Goal: Task Accomplishment & Management: Manage account settings

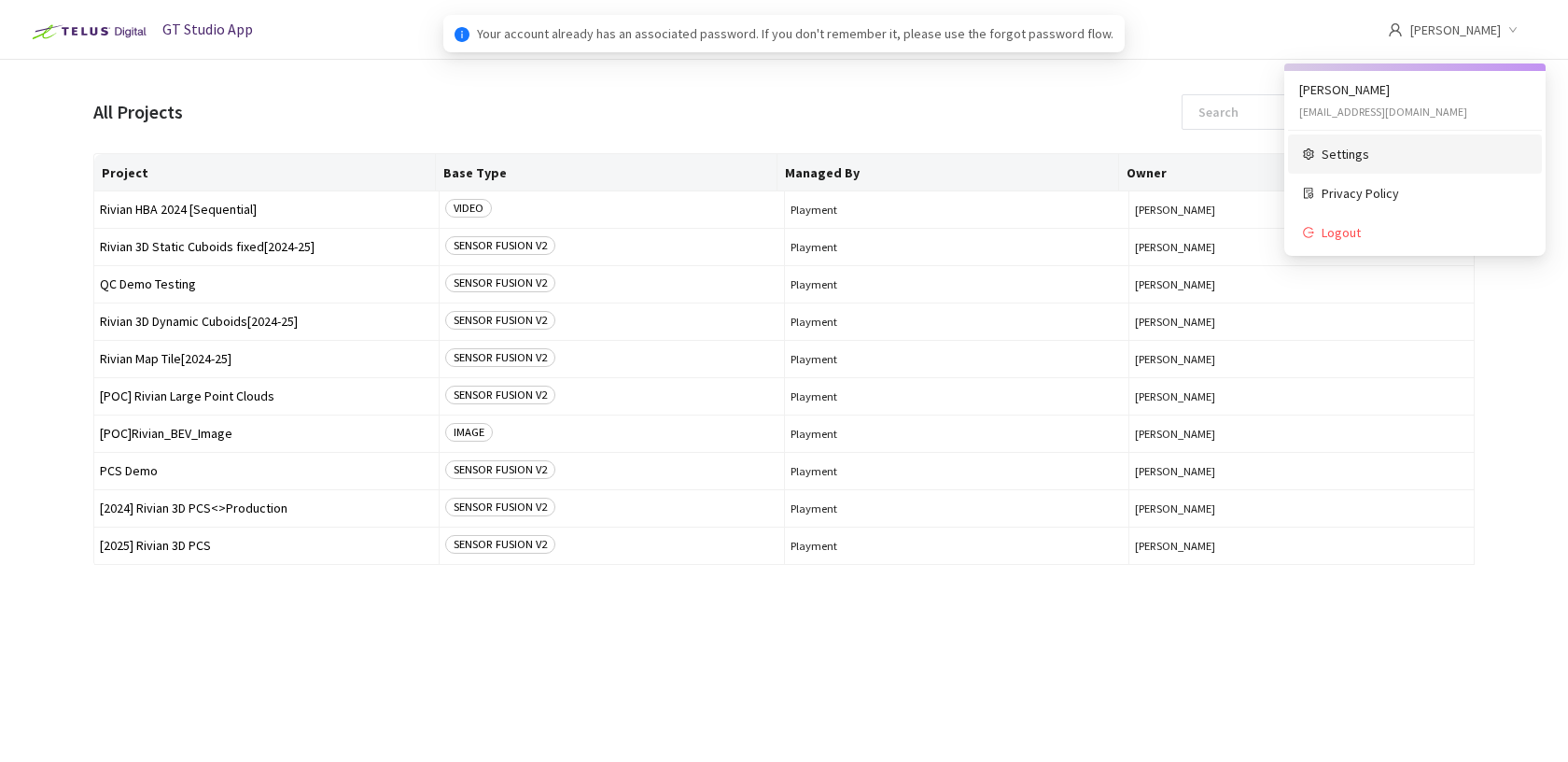
click at [1347, 159] on span "Settings" at bounding box center [1425, 154] width 206 height 21
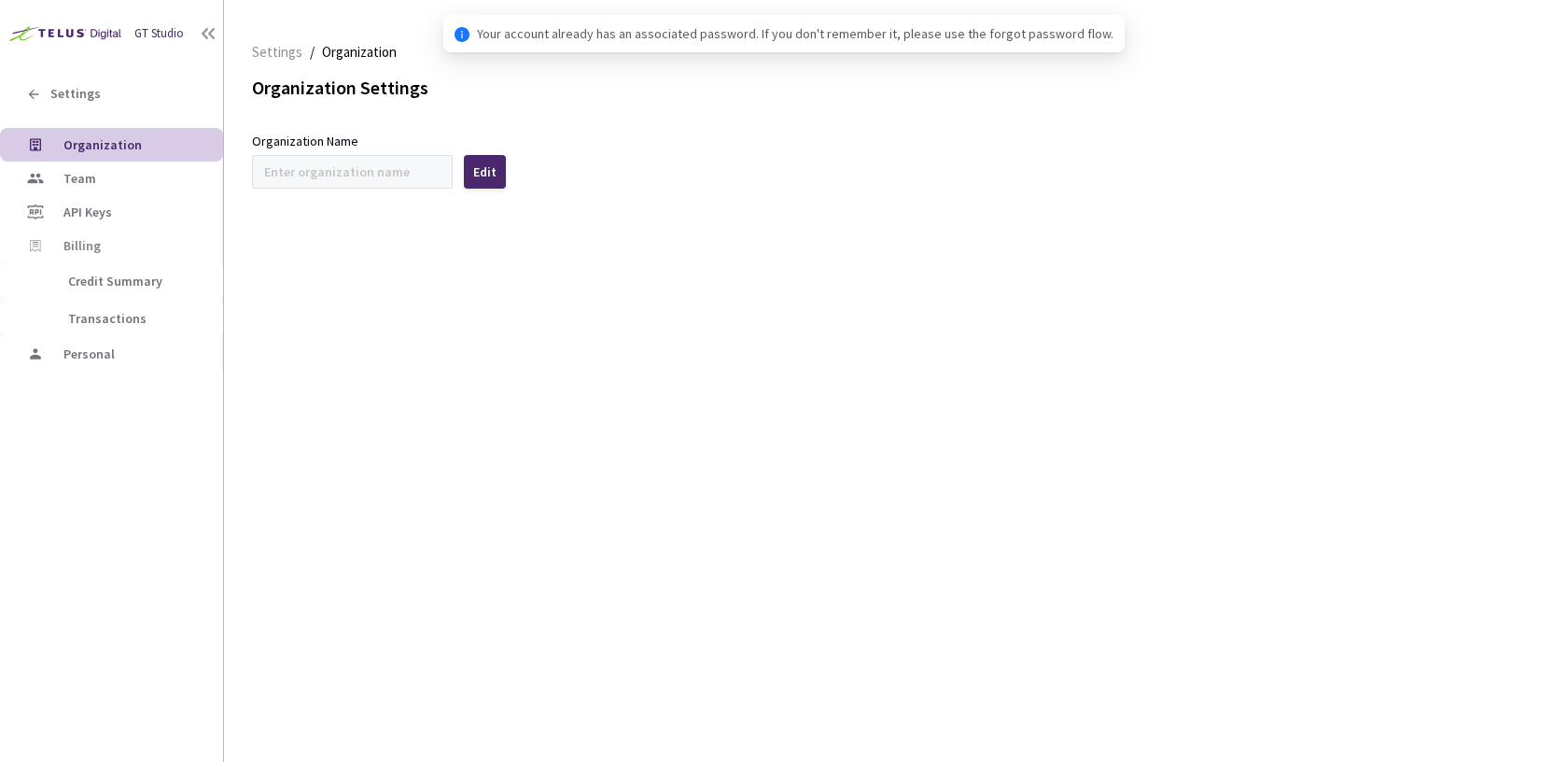
type input "Rivian"
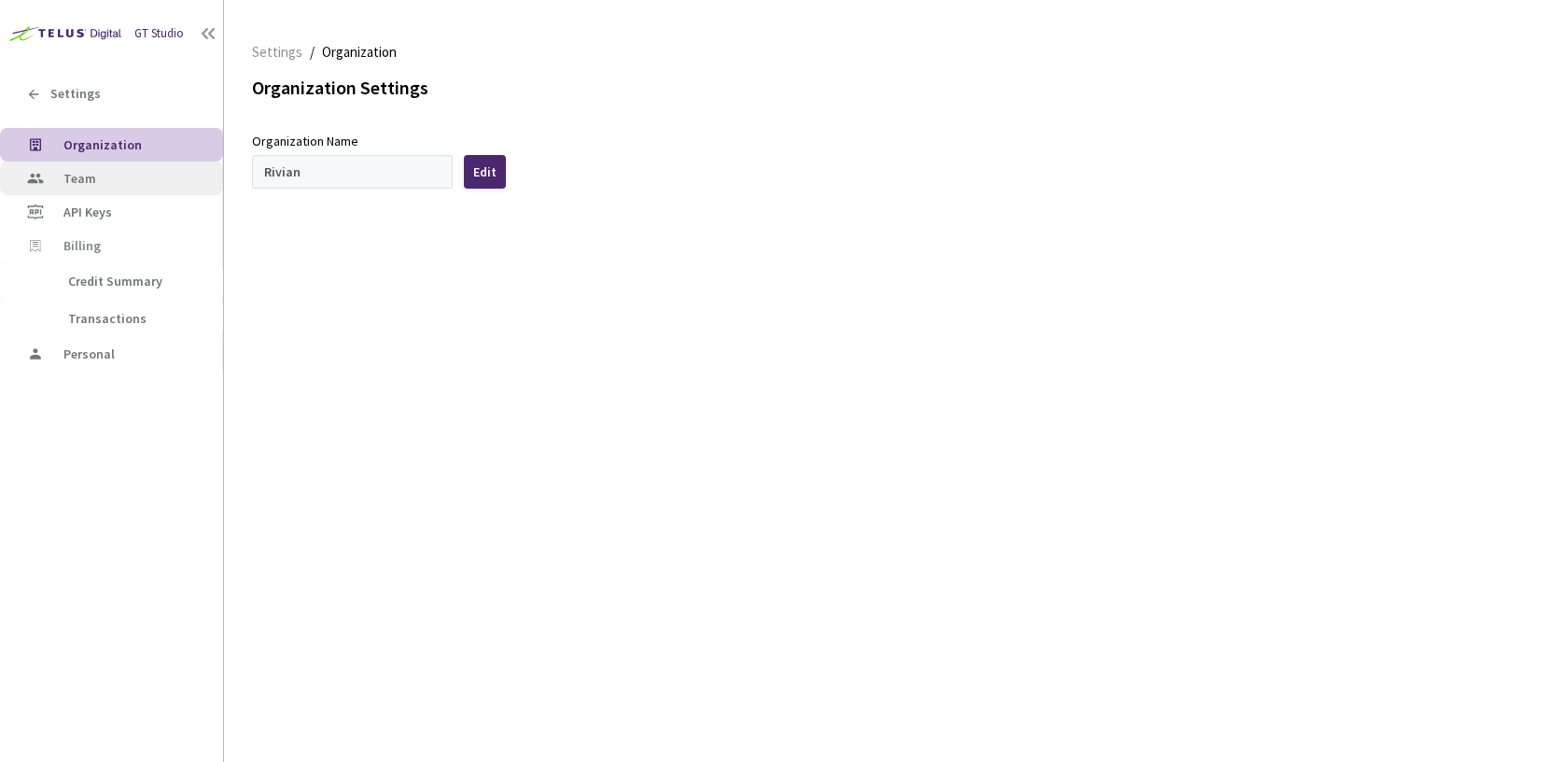
click at [119, 181] on span "Team" at bounding box center [136, 178] width 145 height 16
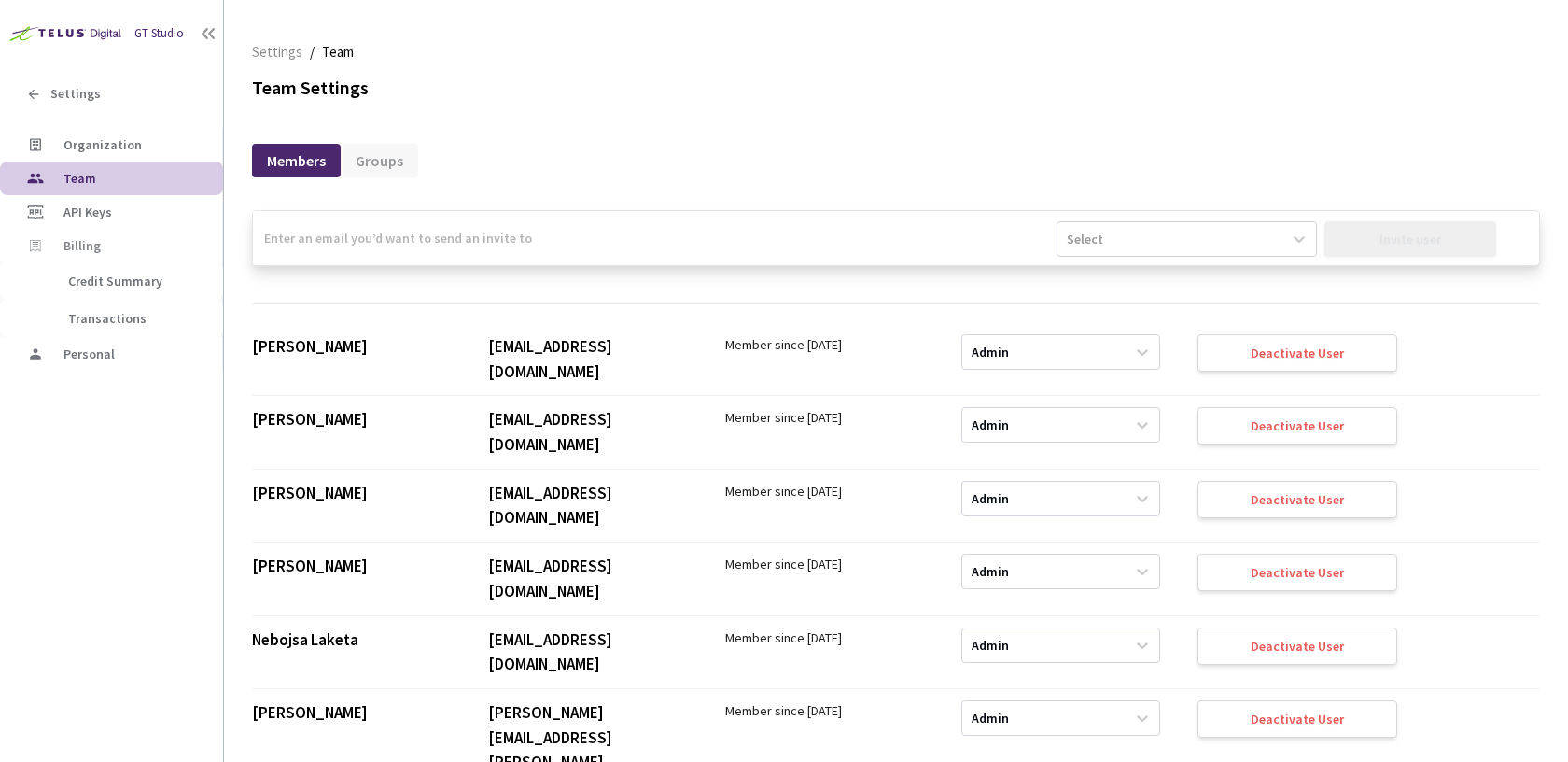
click at [365, 240] on input "email" at bounding box center [654, 237] width 804 height 54
paste input "[EMAIL_ADDRESS][DOMAIN_NAME]"
type input "[EMAIL_ADDRESS][DOMAIN_NAME]"
click at [1184, 245] on div "Select" at bounding box center [1169, 239] width 224 height 29
click at [1182, 283] on div "Admin" at bounding box center [1175, 284] width 257 height 32
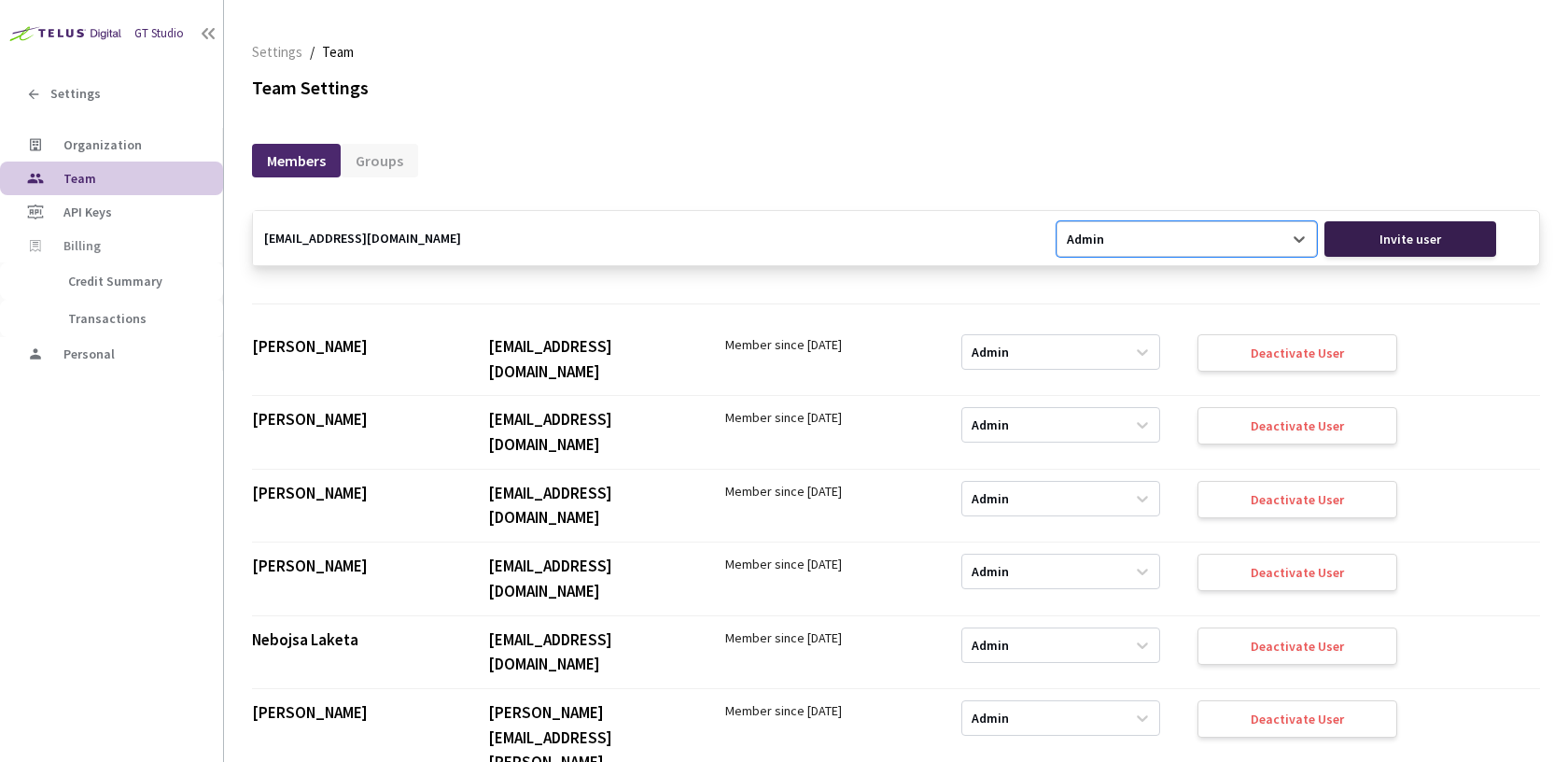
click at [1410, 242] on div "Invite user" at bounding box center [1410, 238] width 62 height 15
